Goal: Find specific page/section: Find specific page/section

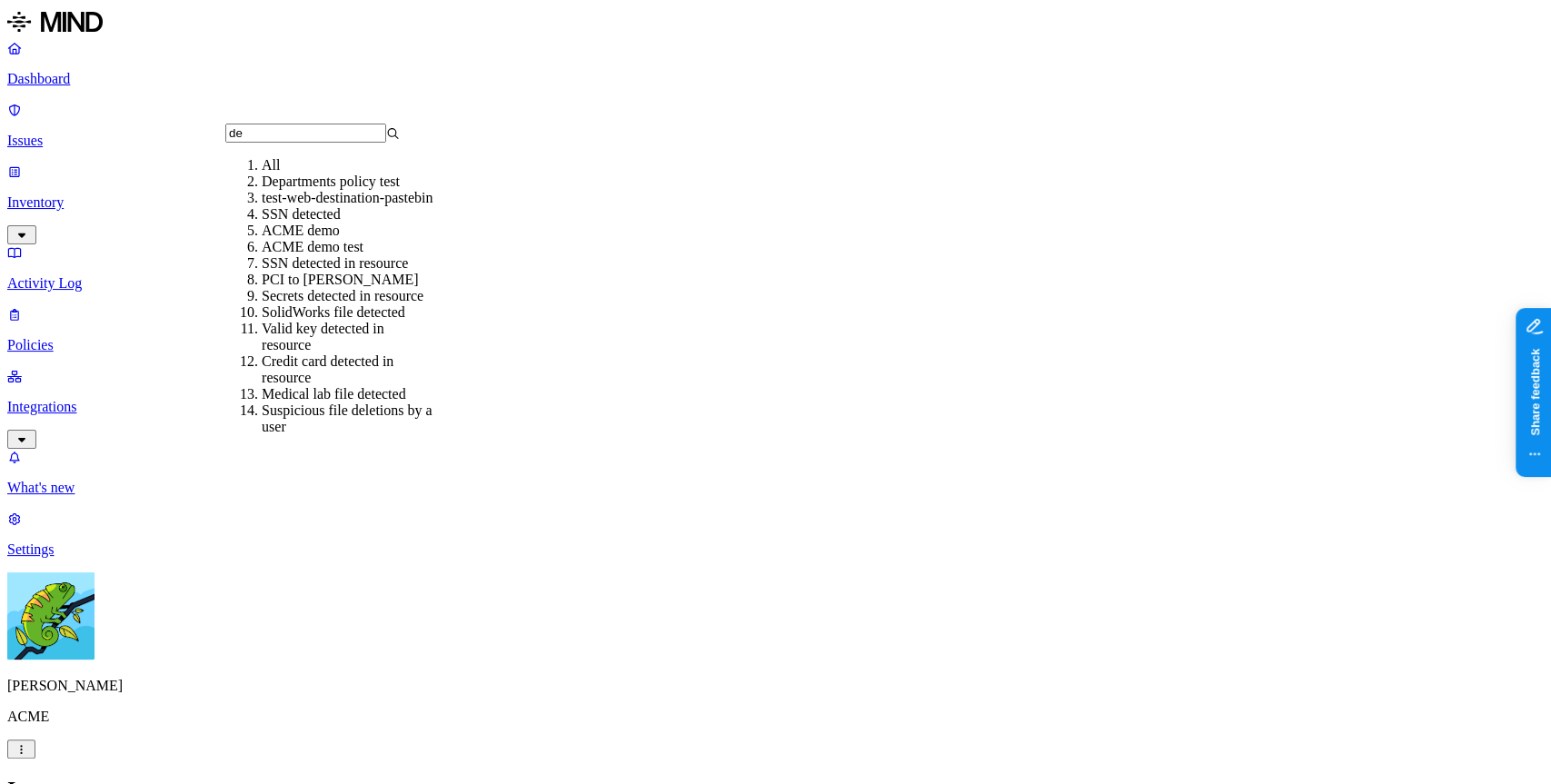
type input "d"
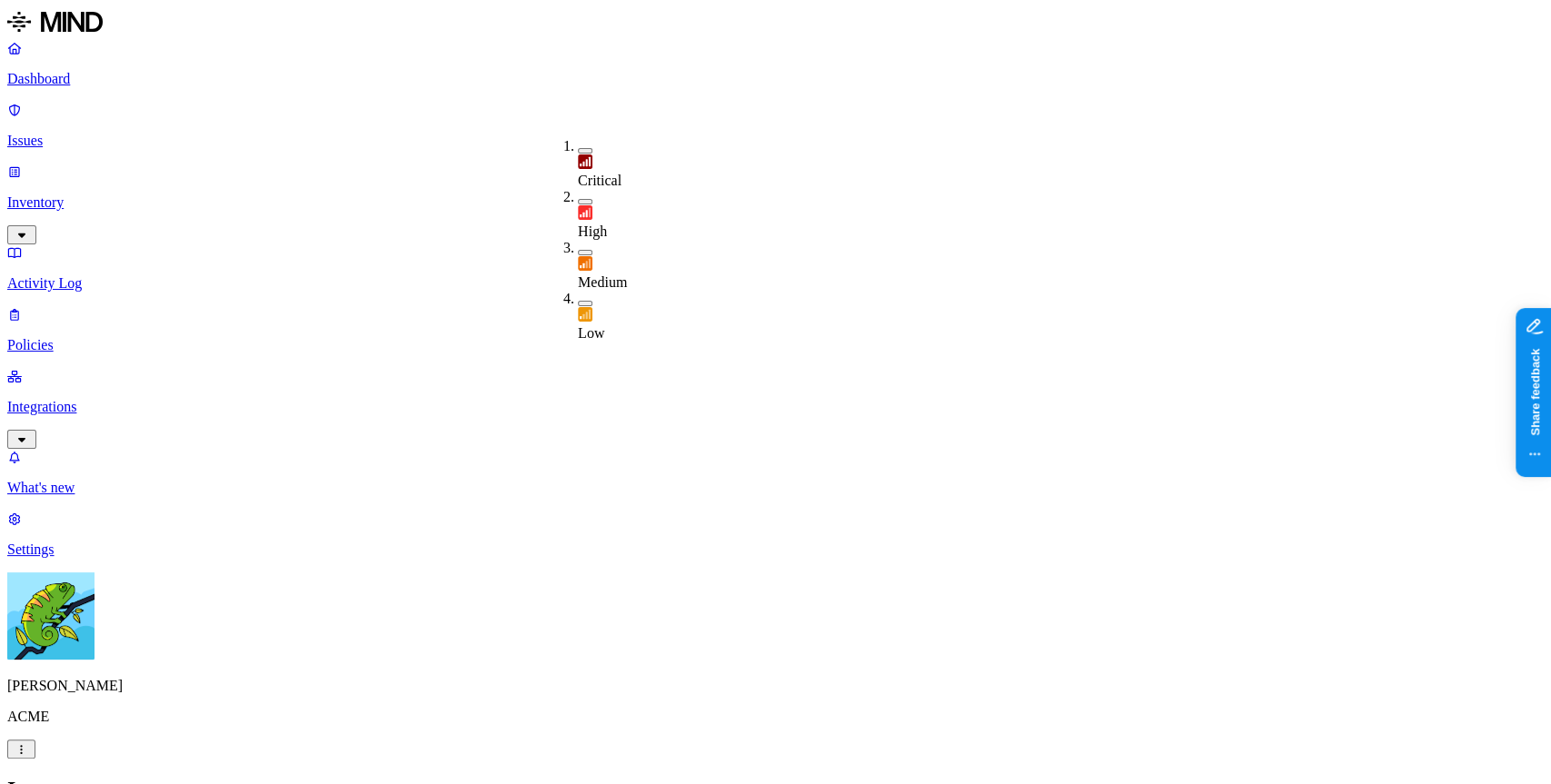
click at [684, 776] on div "Issues" at bounding box center [776, 789] width 1537 height 25
drag, startPoint x: 1056, startPoint y: 147, endPoint x: 1087, endPoint y: 149, distance: 31.1
drag, startPoint x: 1088, startPoint y: 149, endPoint x: 1072, endPoint y: 149, distance: 16.0
